Goal: Information Seeking & Learning: Find specific fact

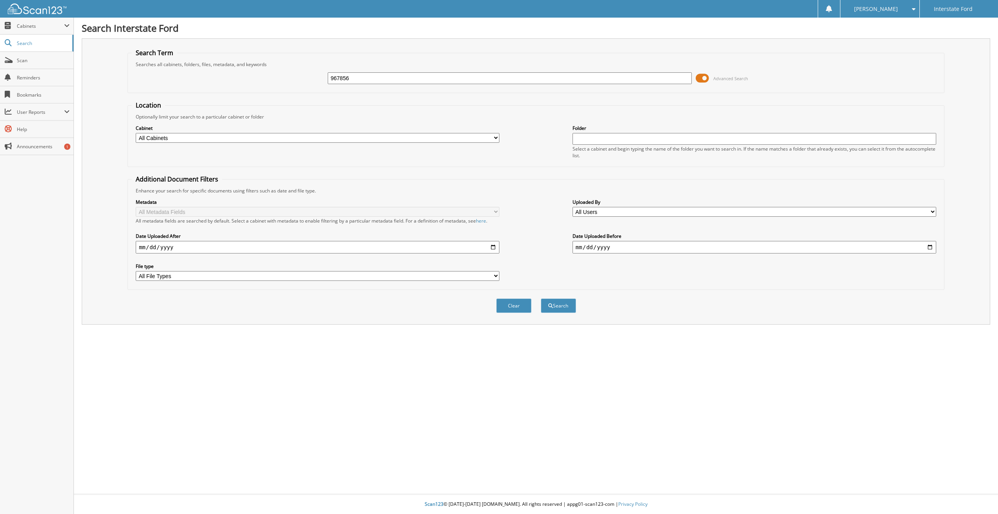
type input "967856"
click at [541, 298] on button "Search" at bounding box center [558, 305] width 35 height 14
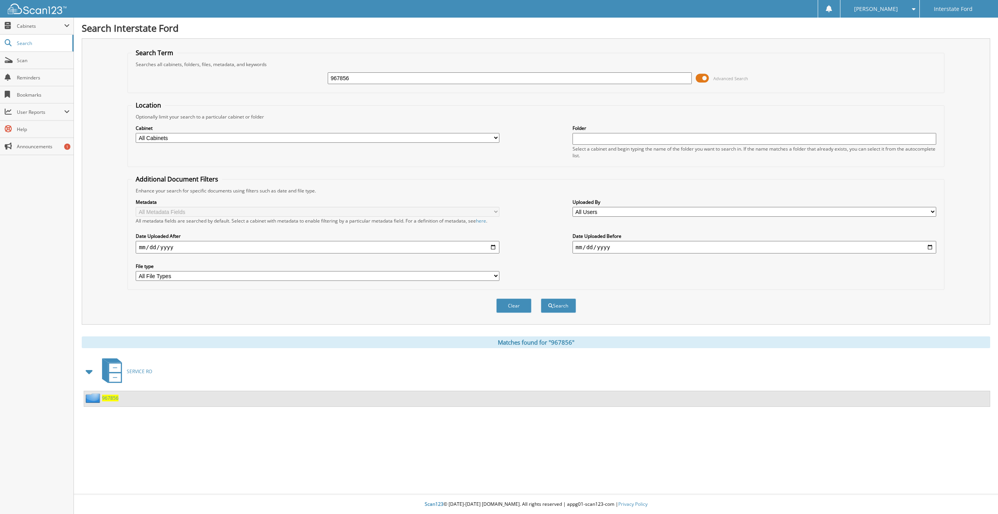
click at [103, 398] on span "967856" at bounding box center [110, 397] width 16 height 7
